Goal: Task Accomplishment & Management: Use online tool/utility

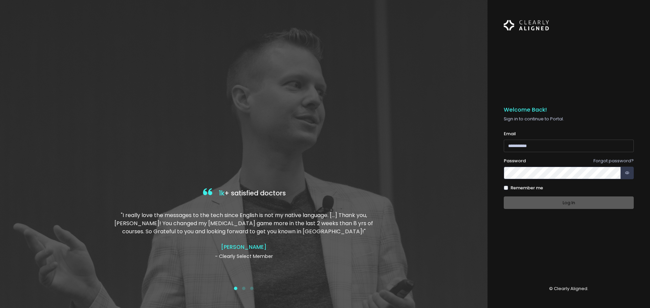
type input "**********"
click at [551, 203] on div "Log In" at bounding box center [568, 203] width 130 height 13
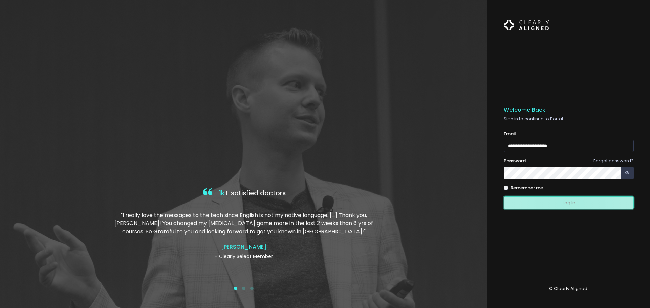
click at [570, 204] on button "Log In" at bounding box center [568, 203] width 130 height 13
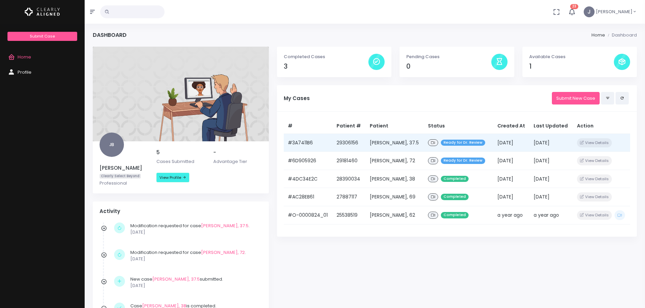
click at [315, 143] on td "#3A7411B6" at bounding box center [308, 143] width 49 height 18
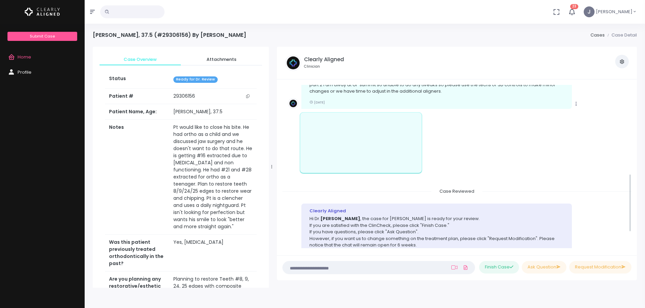
scroll to position [228, 0]
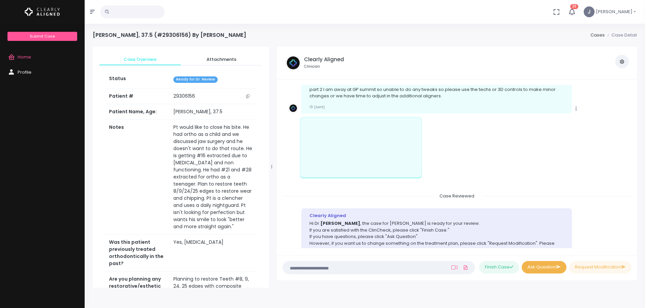
drag, startPoint x: 532, startPoint y: 267, endPoint x: 527, endPoint y: 266, distance: 5.4
click at [532, 267] on button "Ask Question" at bounding box center [543, 267] width 45 height 13
click at [331, 270] on textarea at bounding box center [365, 267] width 157 height 7
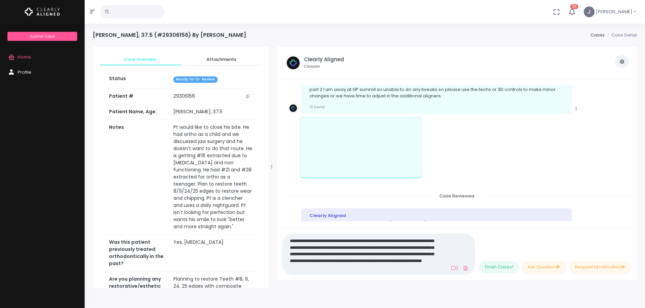
scroll to position [0, 0]
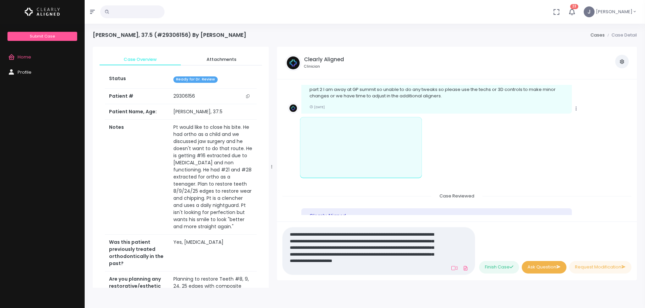
type textarea "**********"
click at [534, 267] on button "Ask Question" at bounding box center [543, 267] width 45 height 13
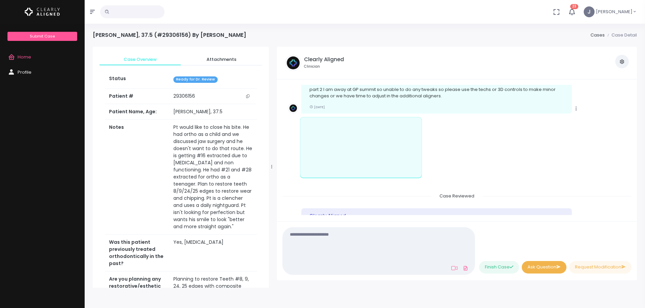
scroll to position [353, 0]
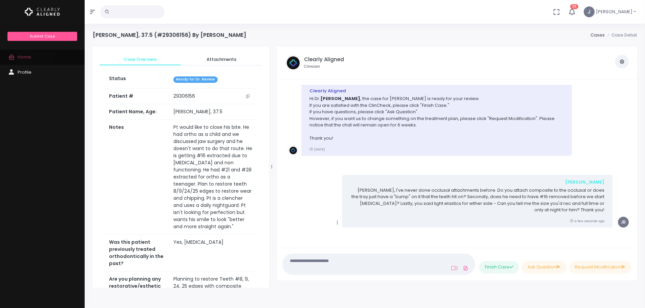
click at [36, 56] on link "Home" at bounding box center [42, 57] width 85 height 15
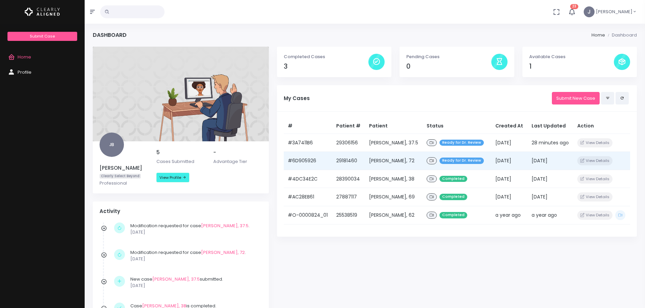
click at [439, 166] on div "Ready for Dr. Review" at bounding box center [456, 161] width 61 height 10
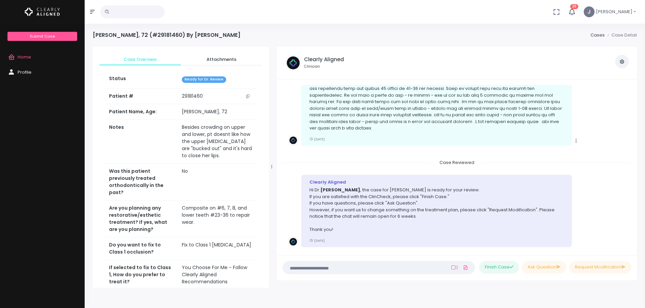
scroll to position [606, 0]
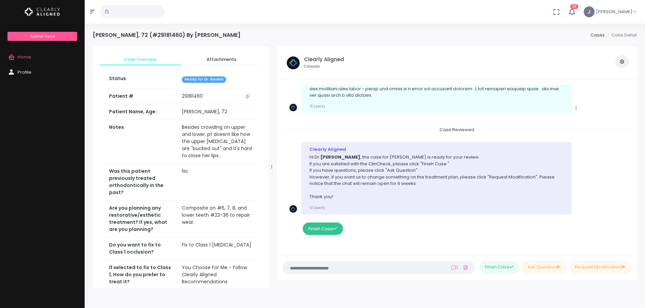
click at [324, 228] on button "Finish Case" at bounding box center [322, 229] width 40 height 13
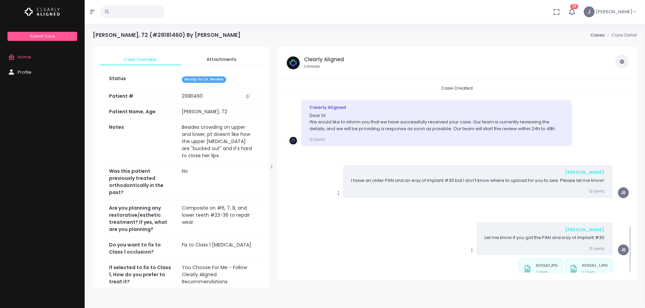
scroll to position [563, 0]
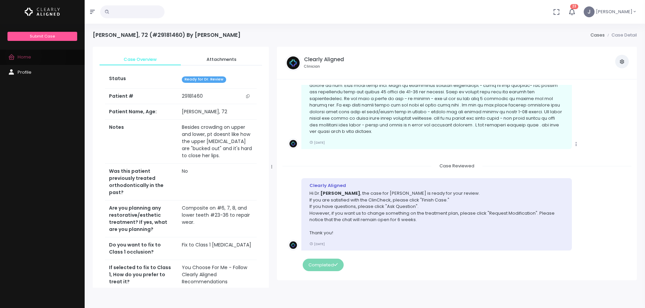
click at [23, 55] on span "Home" at bounding box center [25, 57] width 14 height 6
